Goal: Navigation & Orientation: Find specific page/section

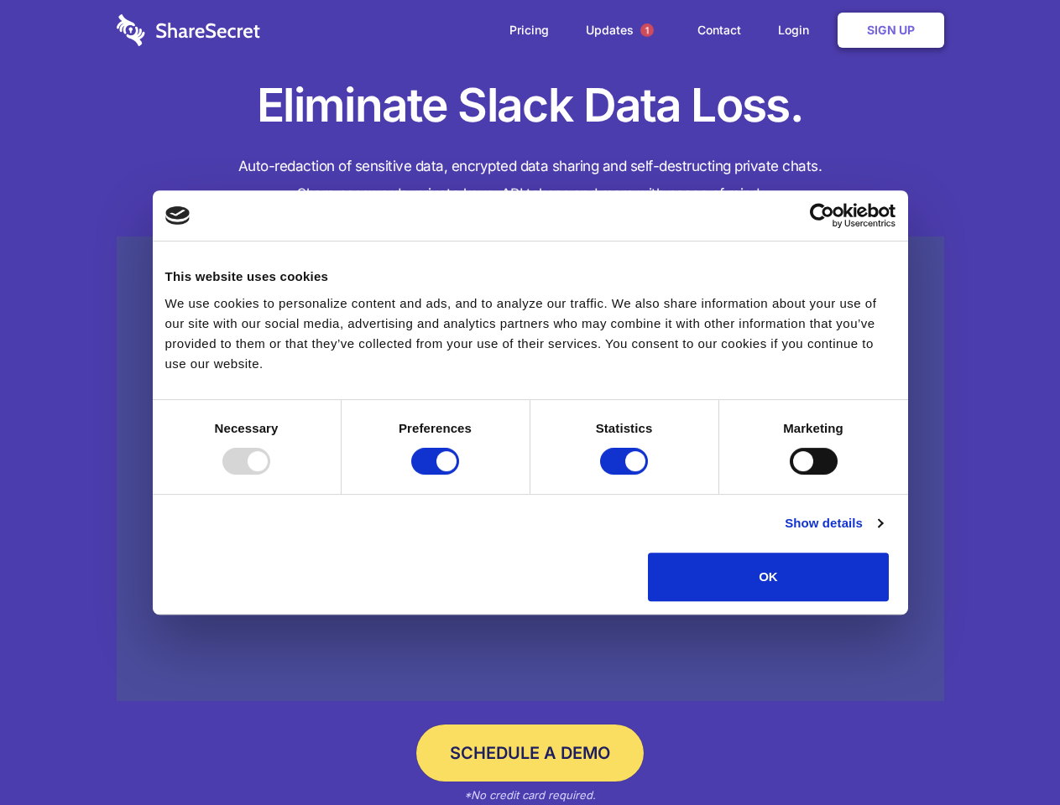
click at [270, 475] on div at bounding box center [246, 461] width 48 height 27
click at [459, 475] on input "Preferences" at bounding box center [435, 461] width 48 height 27
checkbox input "false"
click at [626, 475] on input "Statistics" at bounding box center [624, 461] width 48 height 27
checkbox input "false"
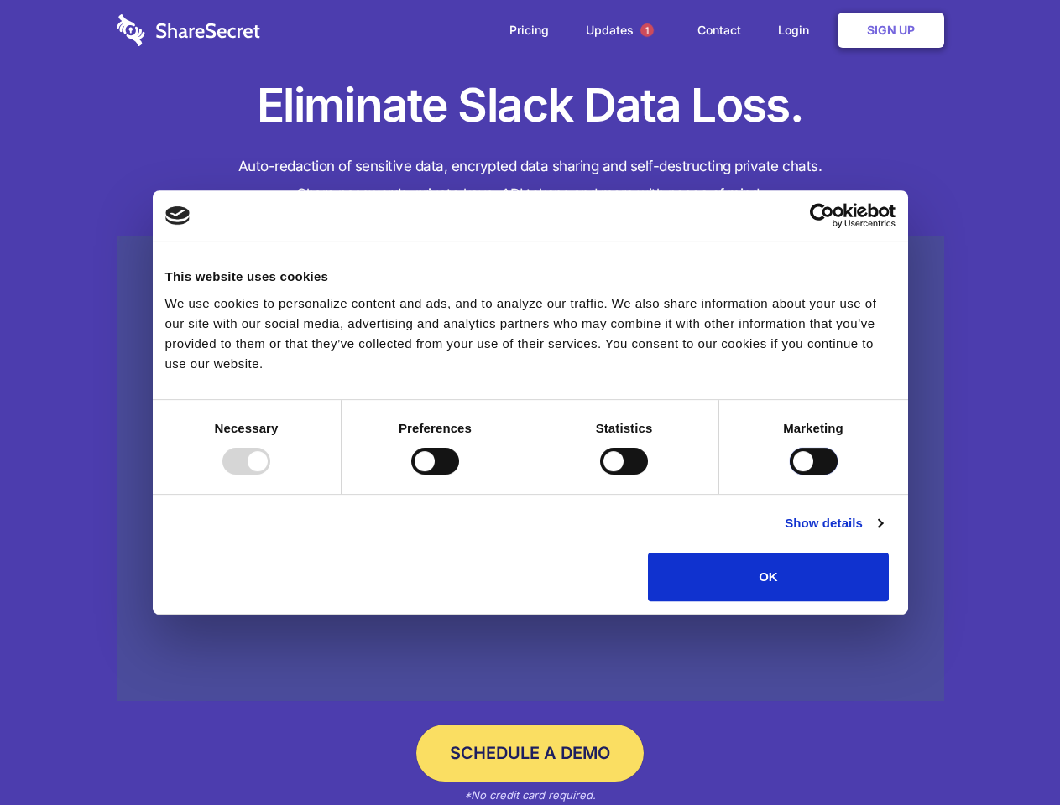
click at [790, 475] on input "Marketing" at bounding box center [814, 461] width 48 height 27
checkbox input "true"
click at [882, 534] on link "Show details" at bounding box center [833, 523] width 97 height 20
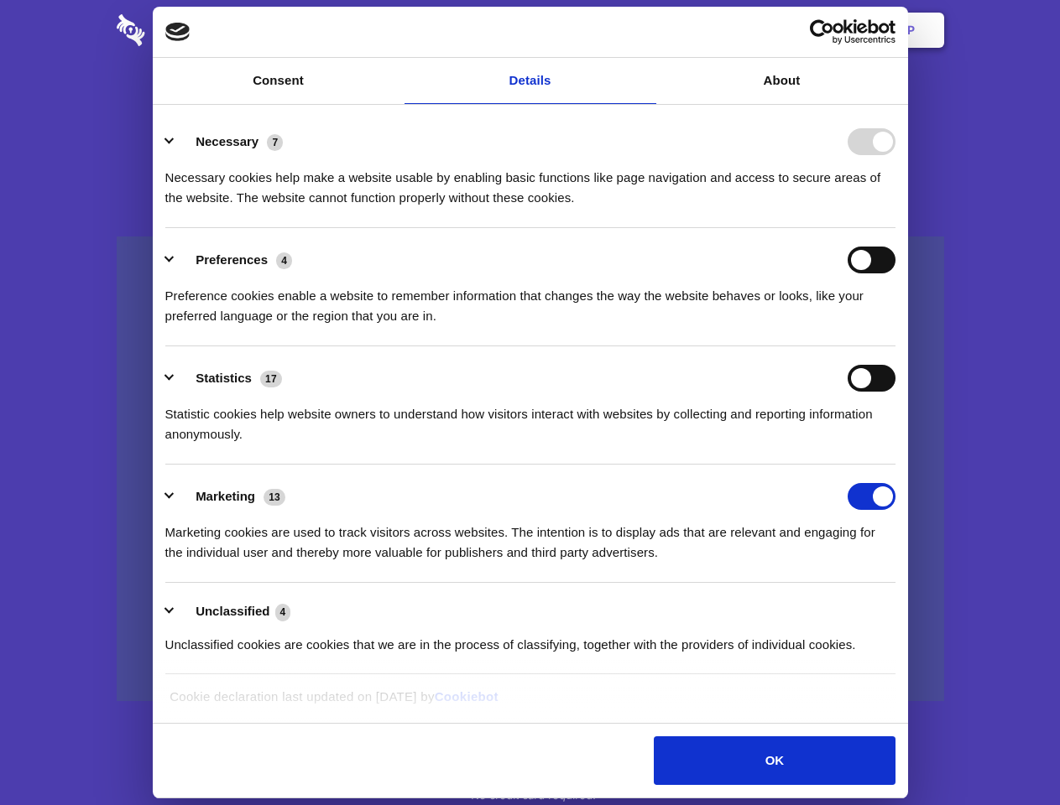
click at [903, 607] on ul "Necessary 7 Necessary cookies help make a website usable by enabling basic func…" at bounding box center [530, 393] width 746 height 566
click at [646, 30] on span "1" at bounding box center [646, 29] width 13 height 13
